Goal: Information Seeking & Learning: Learn about a topic

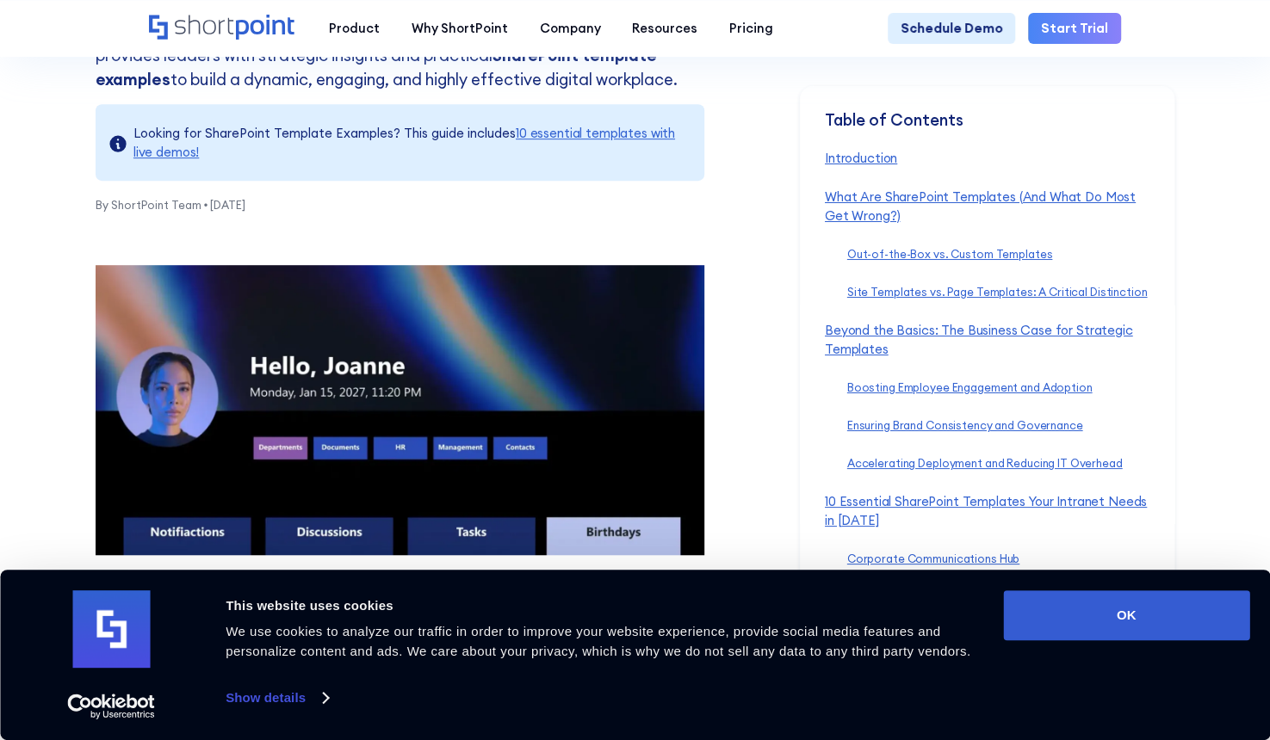
scroll to position [517, 0]
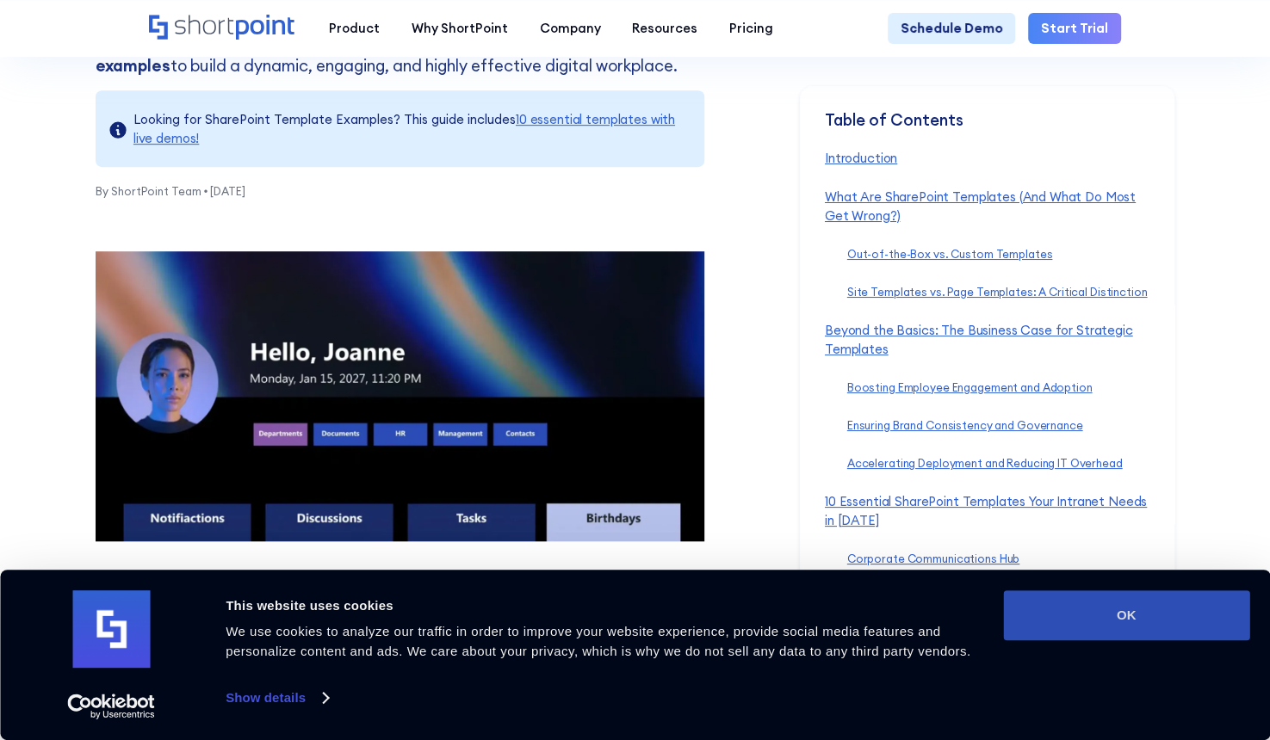
click at [1097, 622] on button "OK" at bounding box center [1126, 616] width 246 height 50
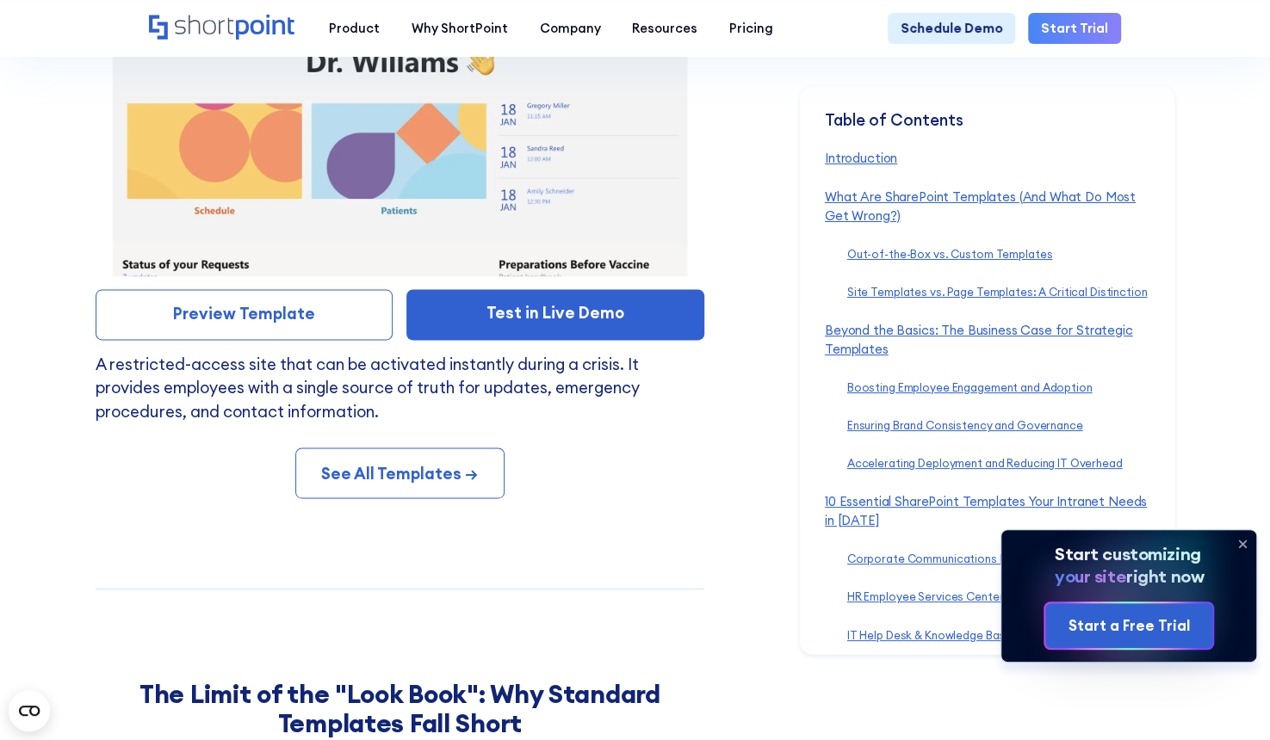
scroll to position [12740, 0]
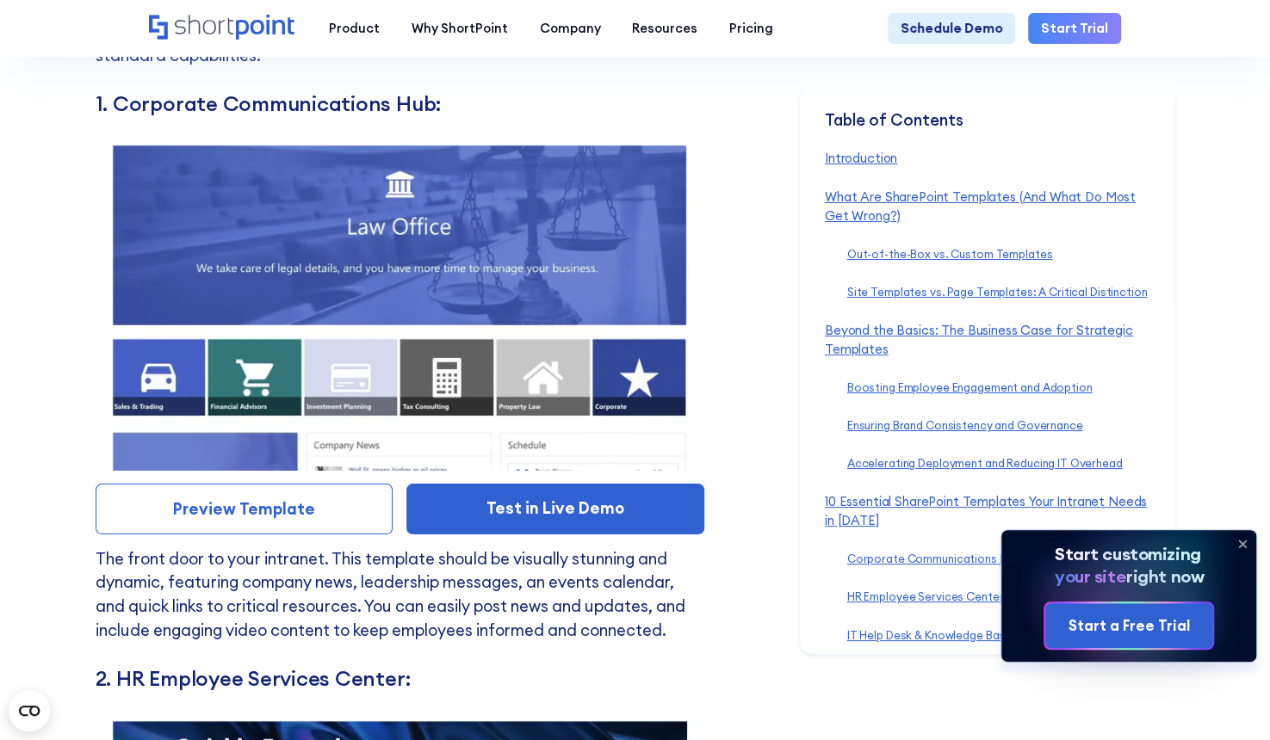
scroll to position [7748, 0]
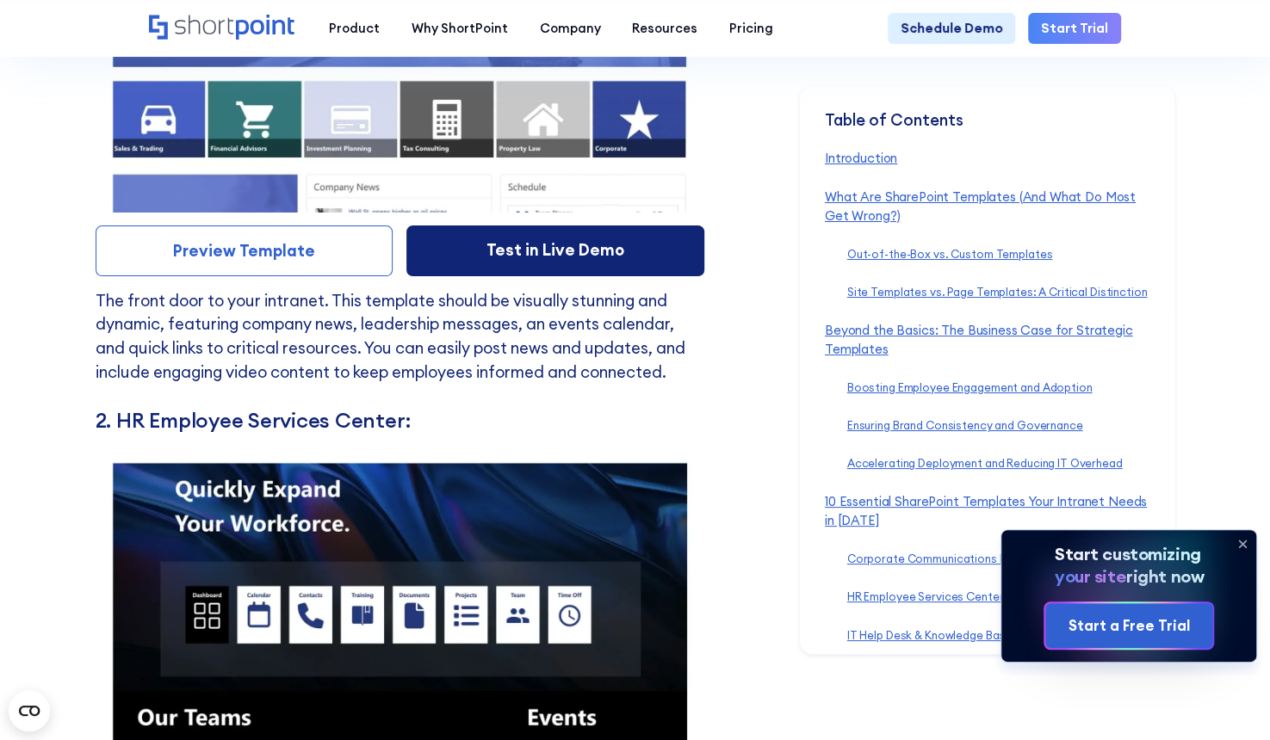
click at [536, 276] on link "Test in Live Demo" at bounding box center [555, 251] width 298 height 51
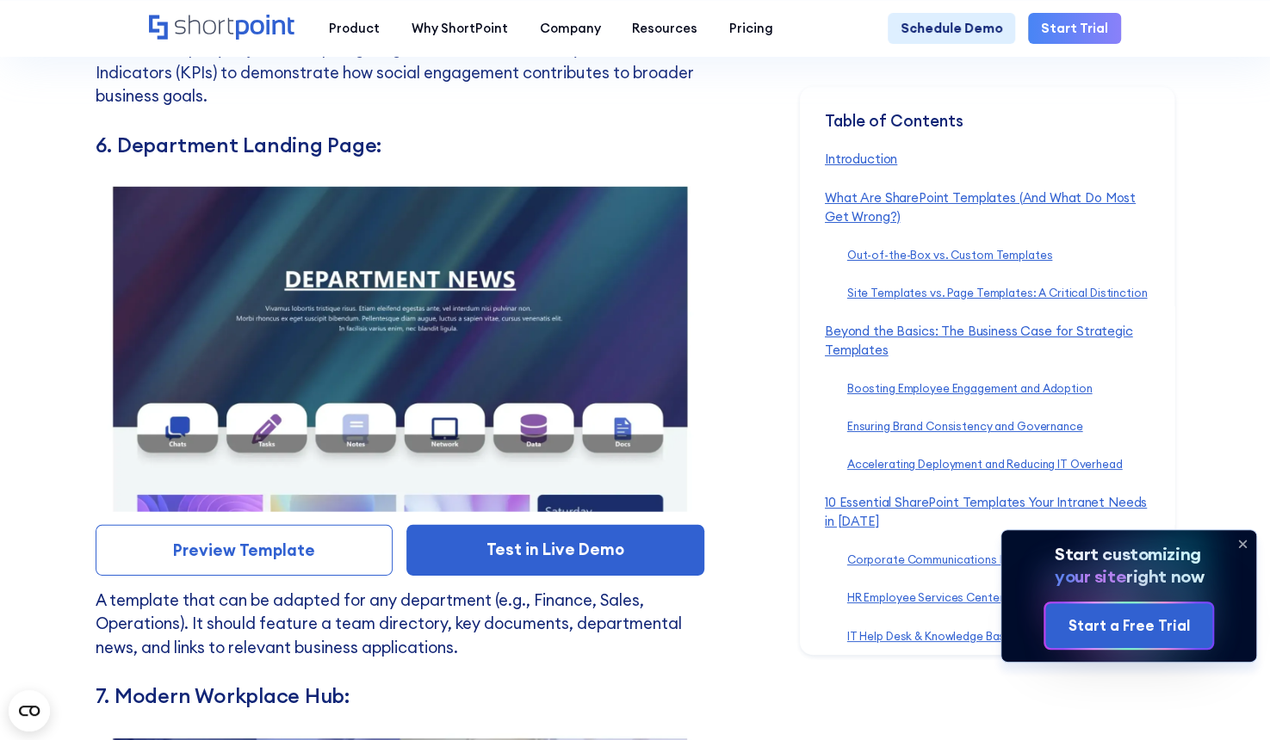
scroll to position [10416, 0]
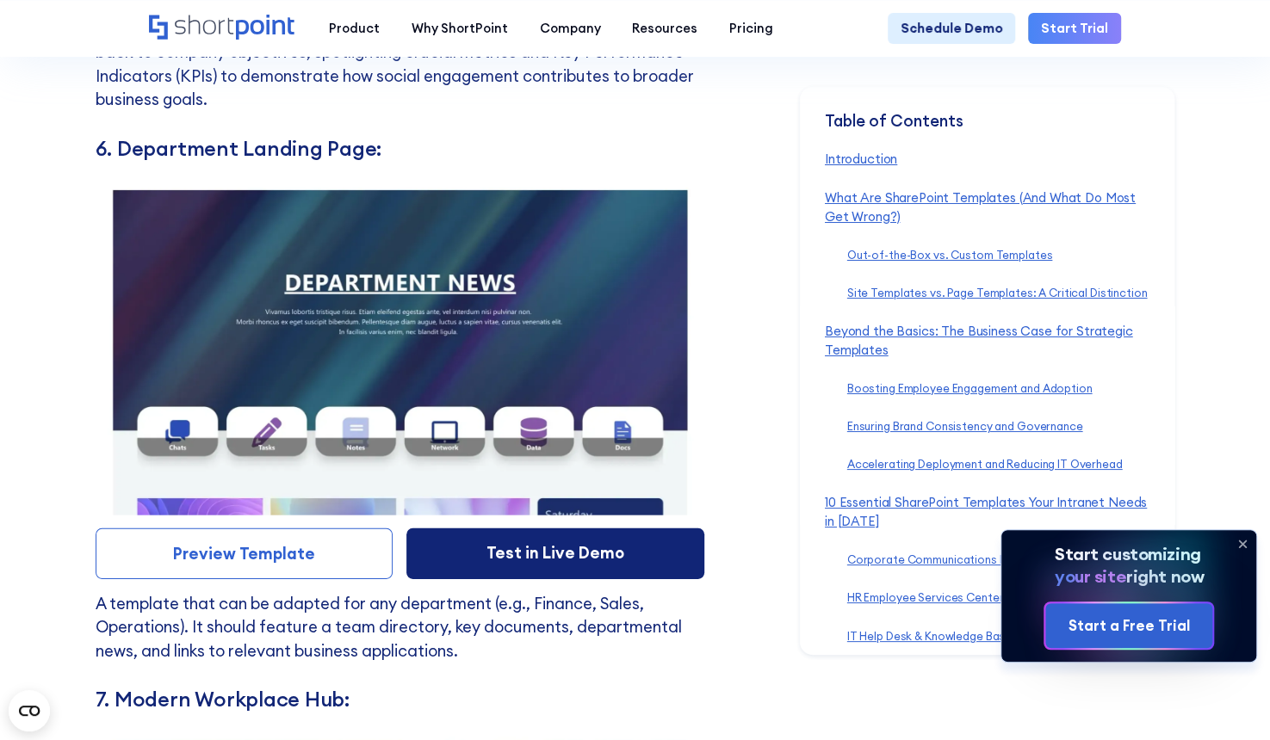
click at [521, 579] on link "Test in Live Demo" at bounding box center [555, 554] width 298 height 51
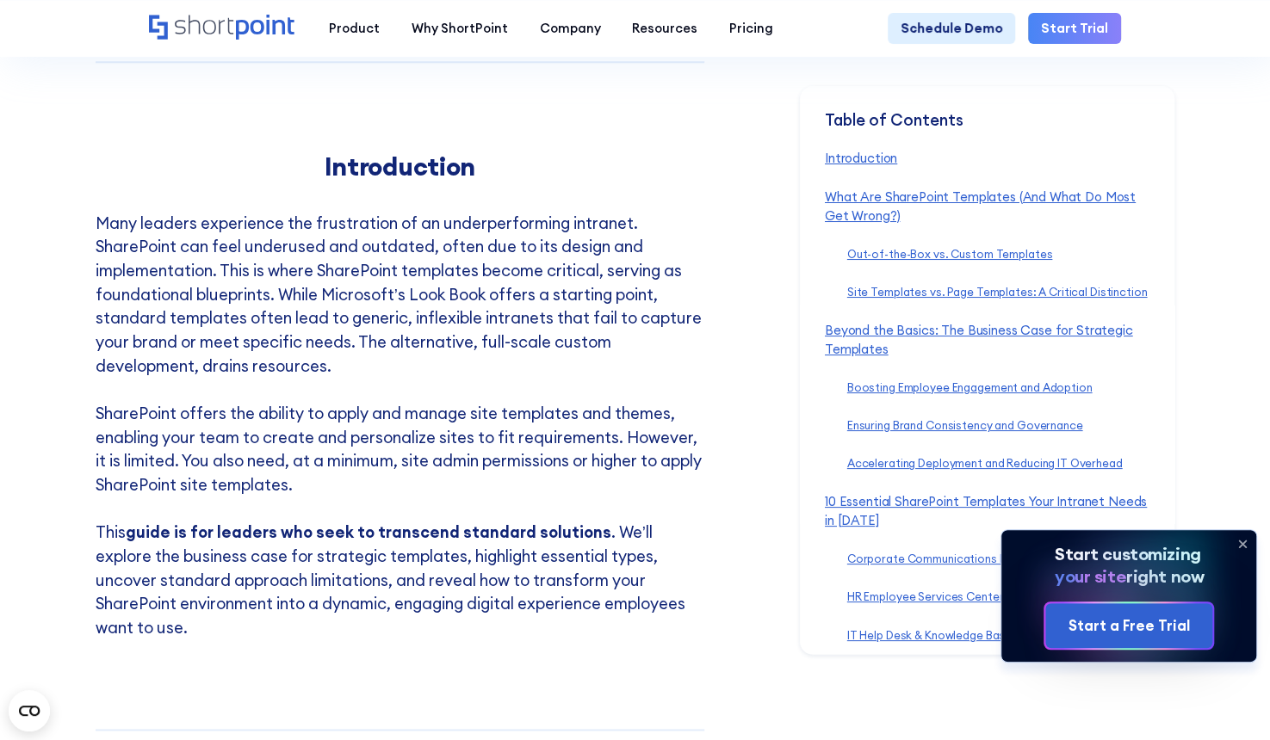
scroll to position [1119, 0]
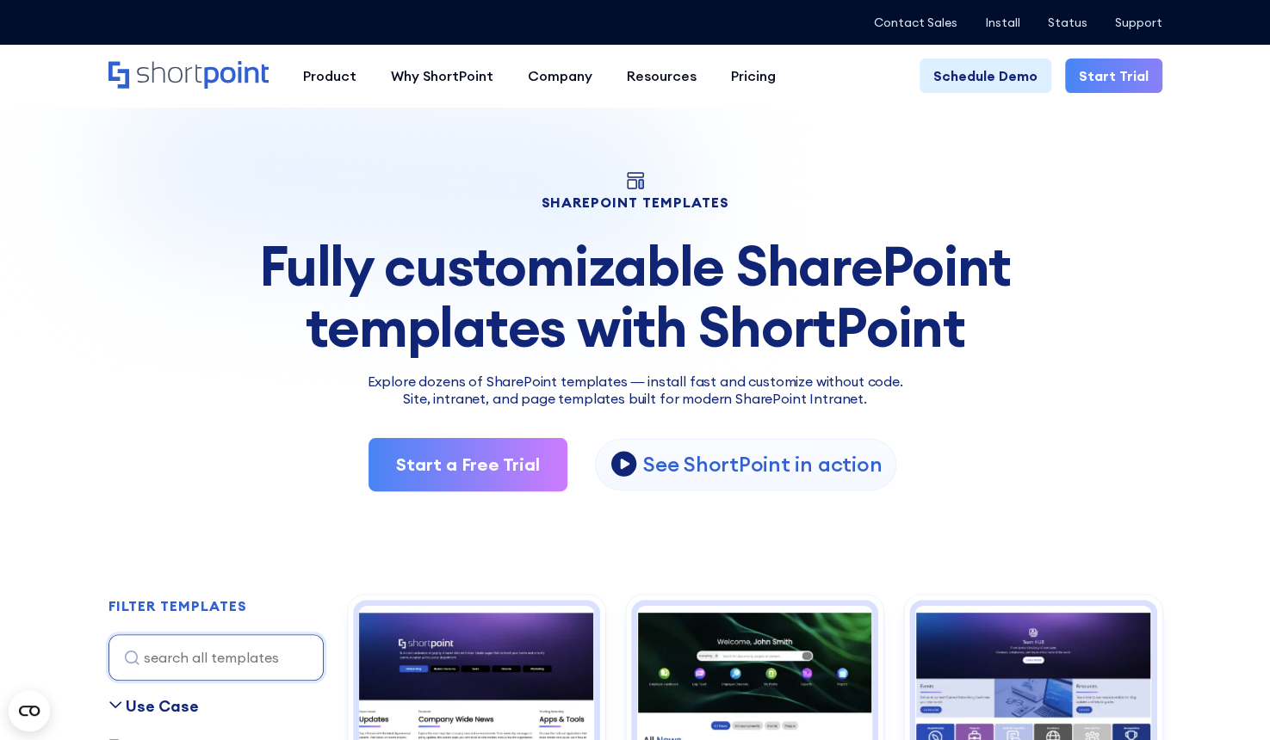
scroll to position [430, 0]
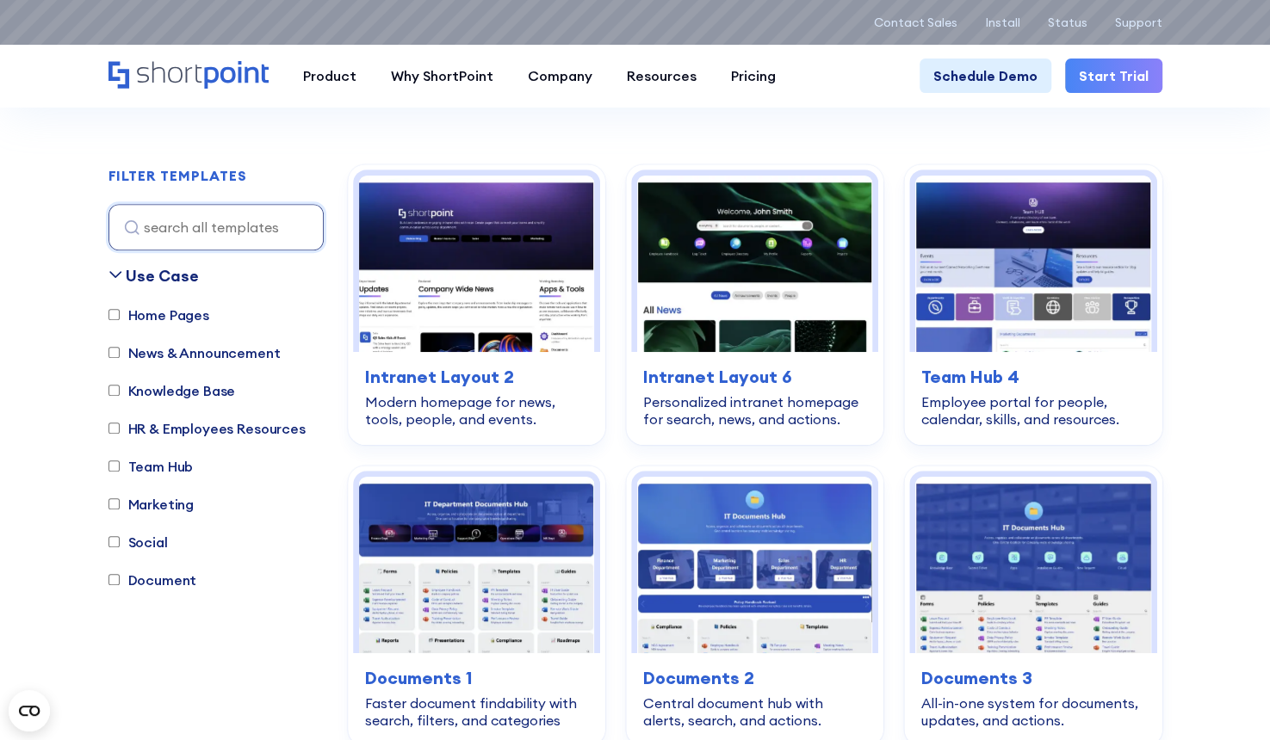
click at [155, 505] on label "Marketing" at bounding box center [151, 504] width 86 height 21
click at [120, 505] on input "Marketing" at bounding box center [113, 503] width 11 height 11
checkbox input "true"
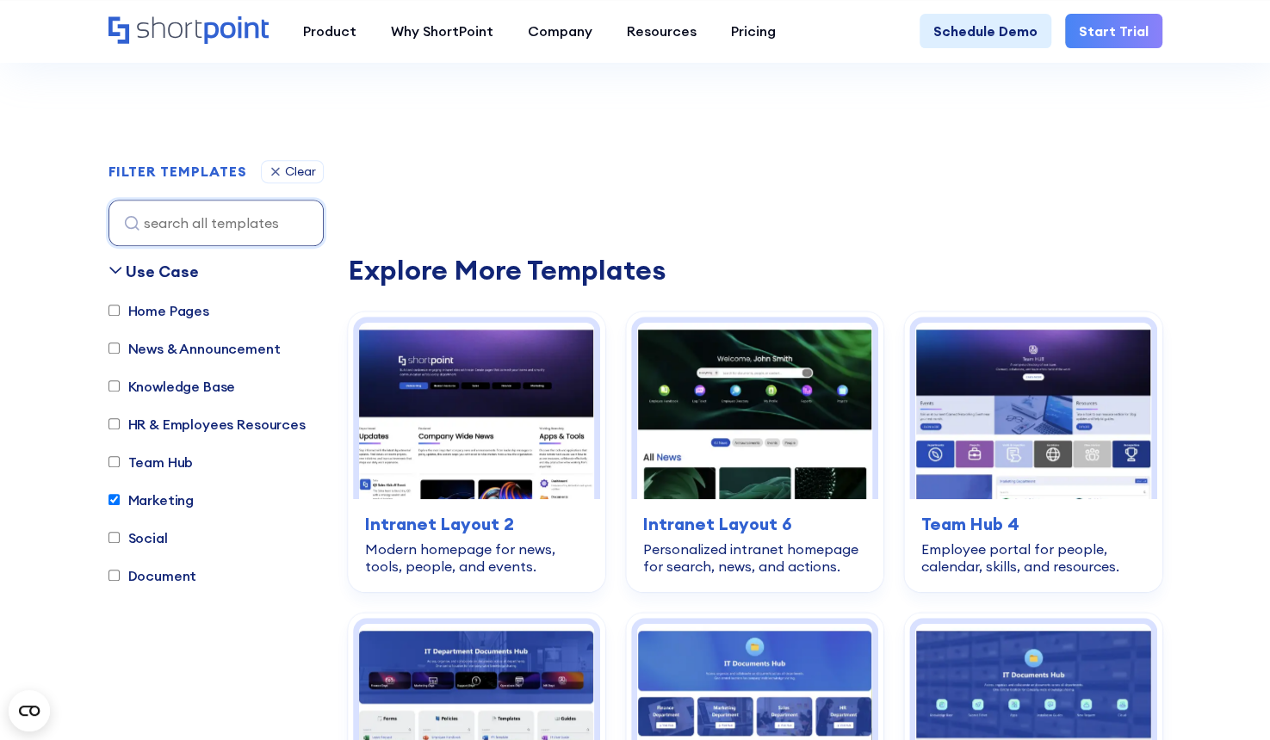
scroll to position [508, 0]
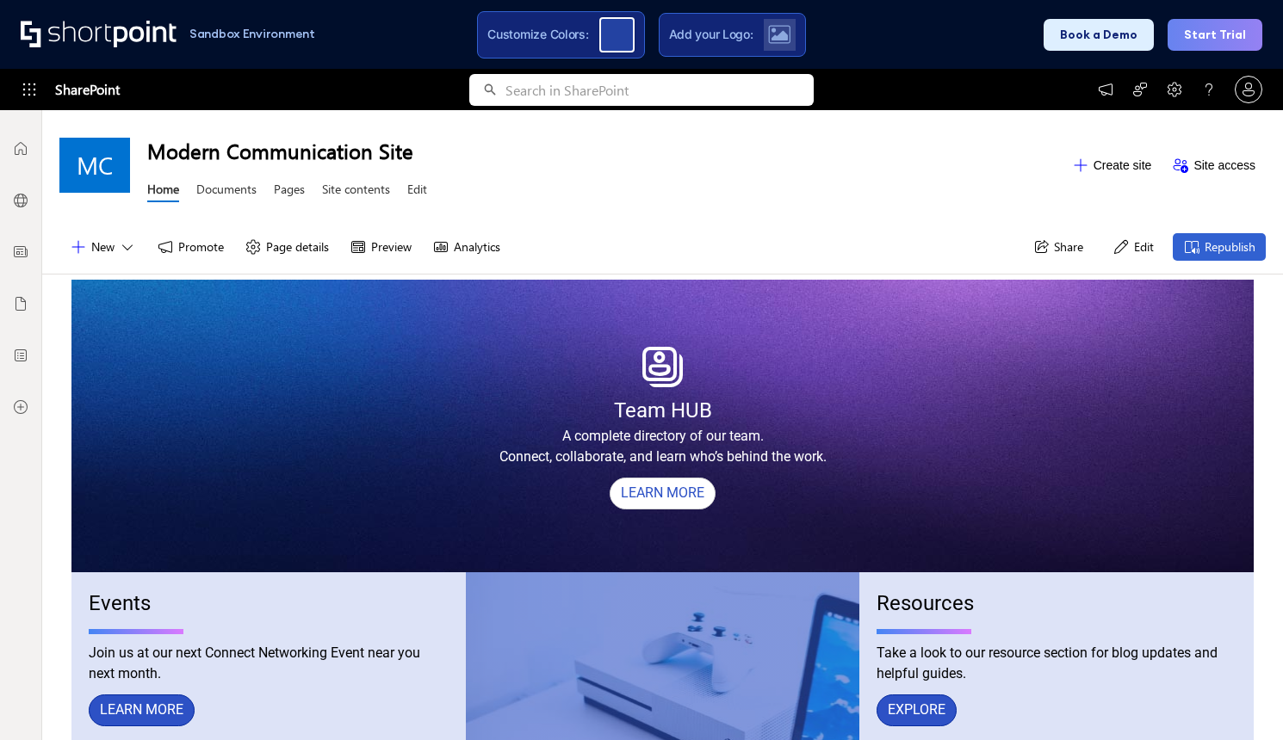
scroll to position [13, 13]
click at [432, 15] on div "Sandbox Environment Customize Colors: Add your Logo: Book a Demo Start Trial" at bounding box center [641, 34] width 1283 height 69
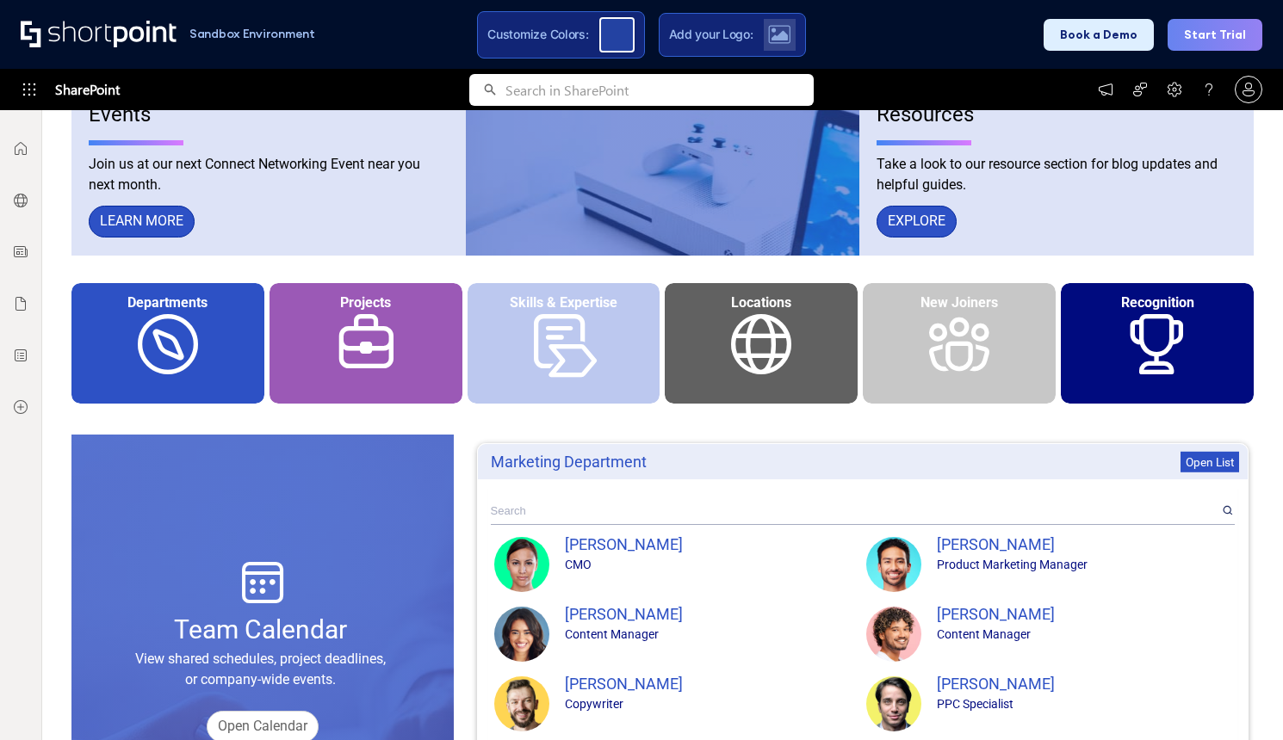
scroll to position [517, 0]
